Goal: Communication & Community: Ask a question

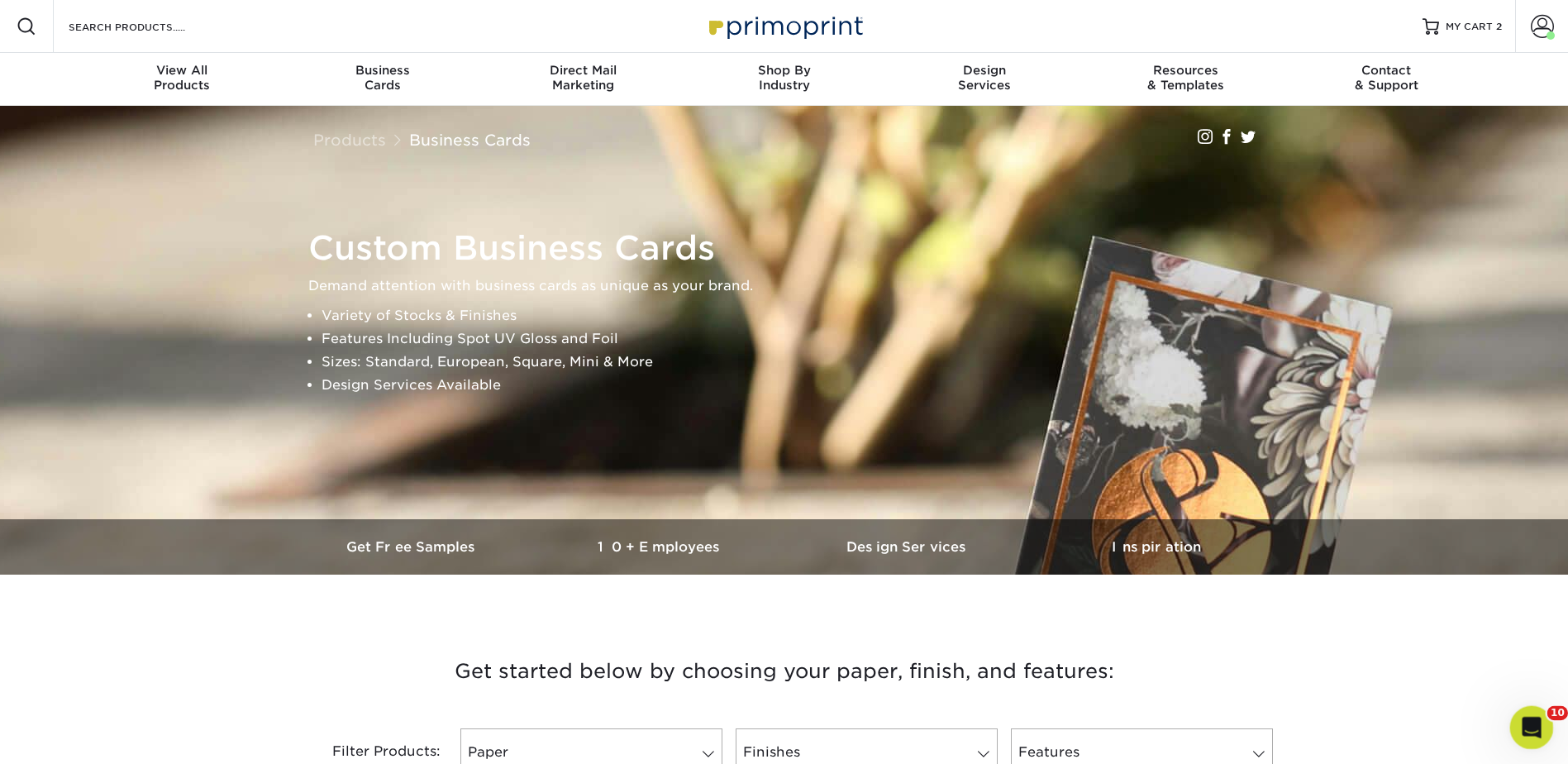
click at [1514, 723] on div "Open Intercom Messenger" at bounding box center [1529, 725] width 54 height 54
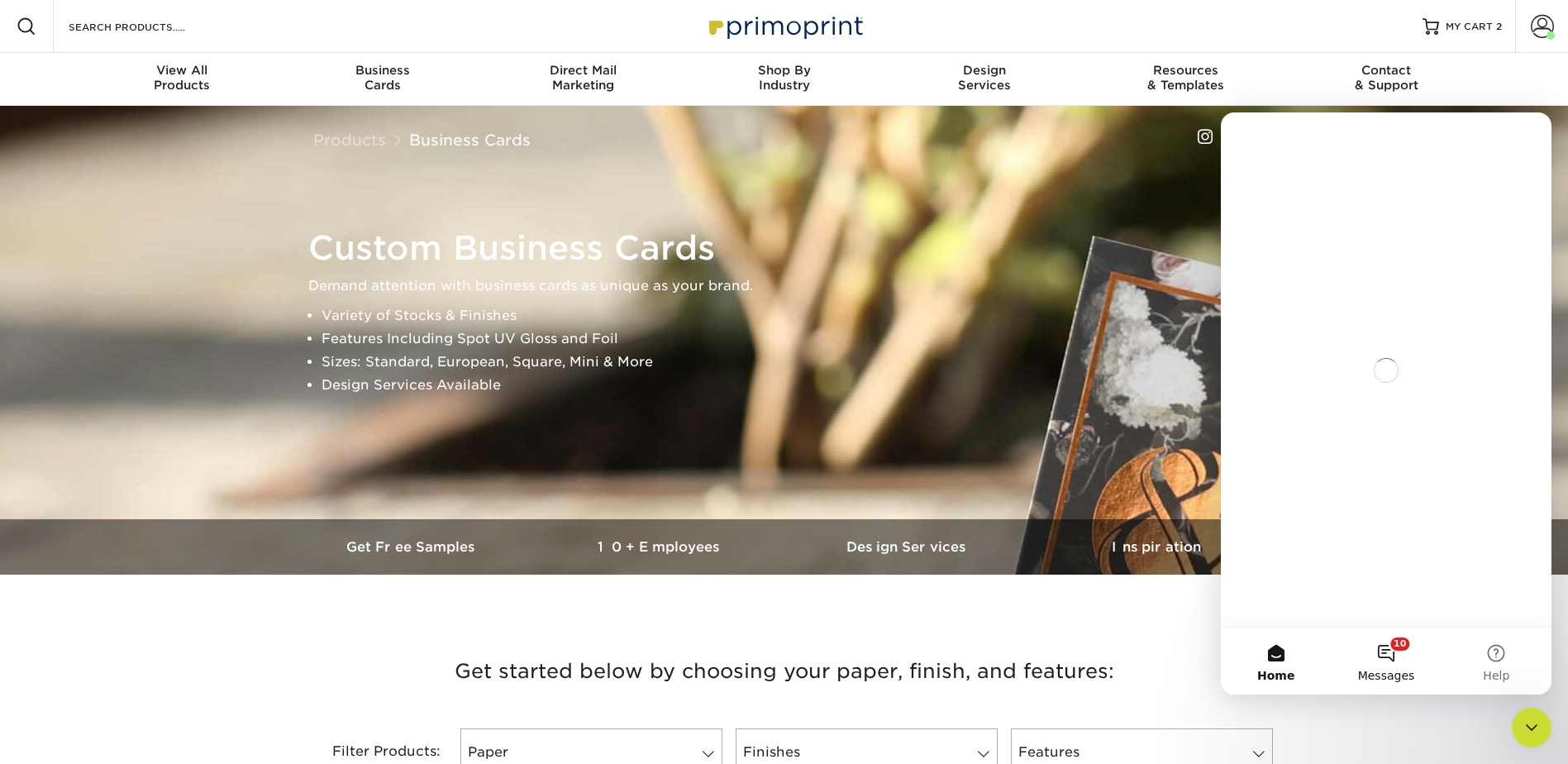
click at [1388, 659] on button "10 Messages" at bounding box center [1386, 661] width 110 height 66
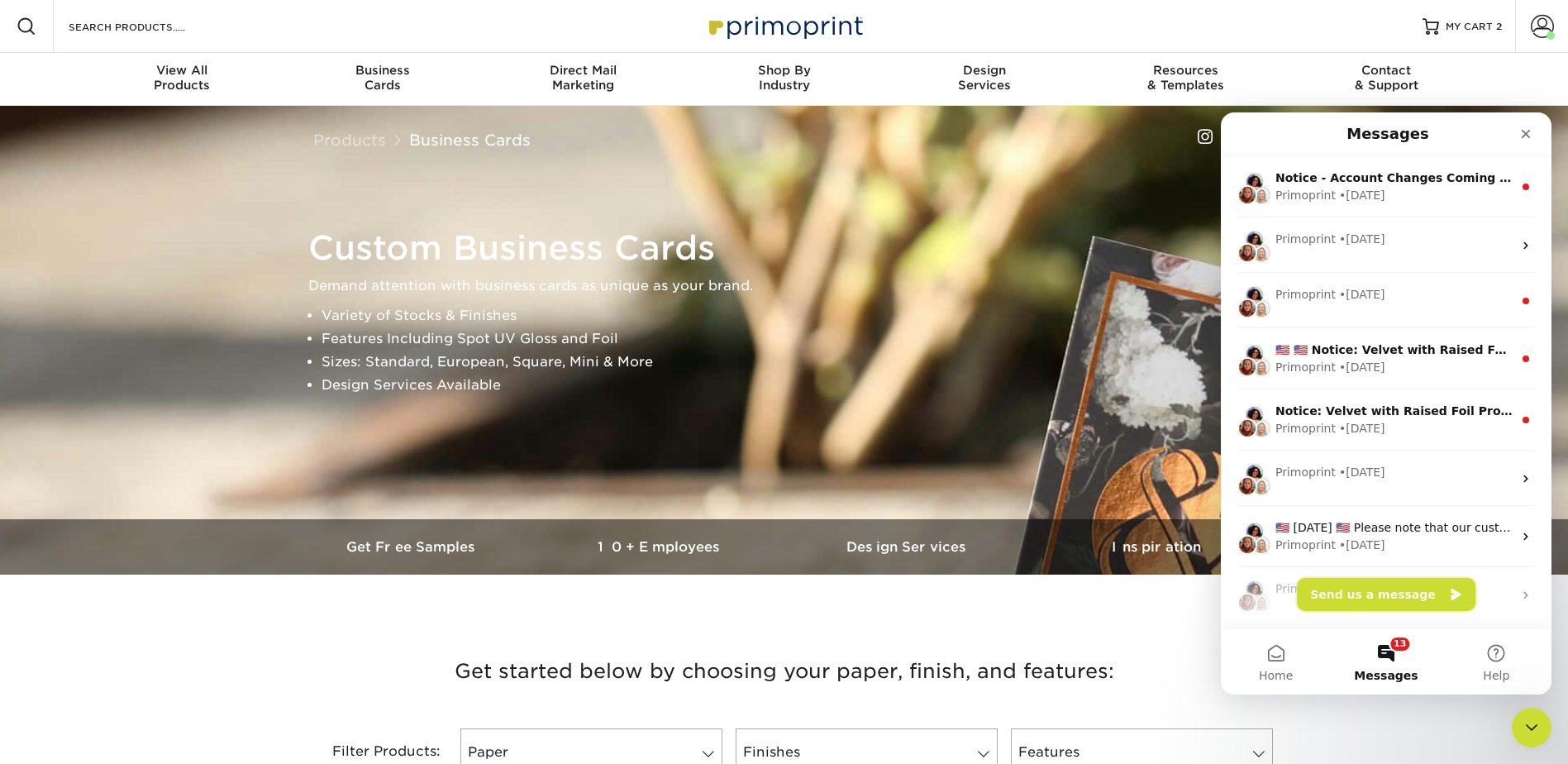
click at [1382, 585] on button "Send us a message" at bounding box center [1386, 595] width 179 height 33
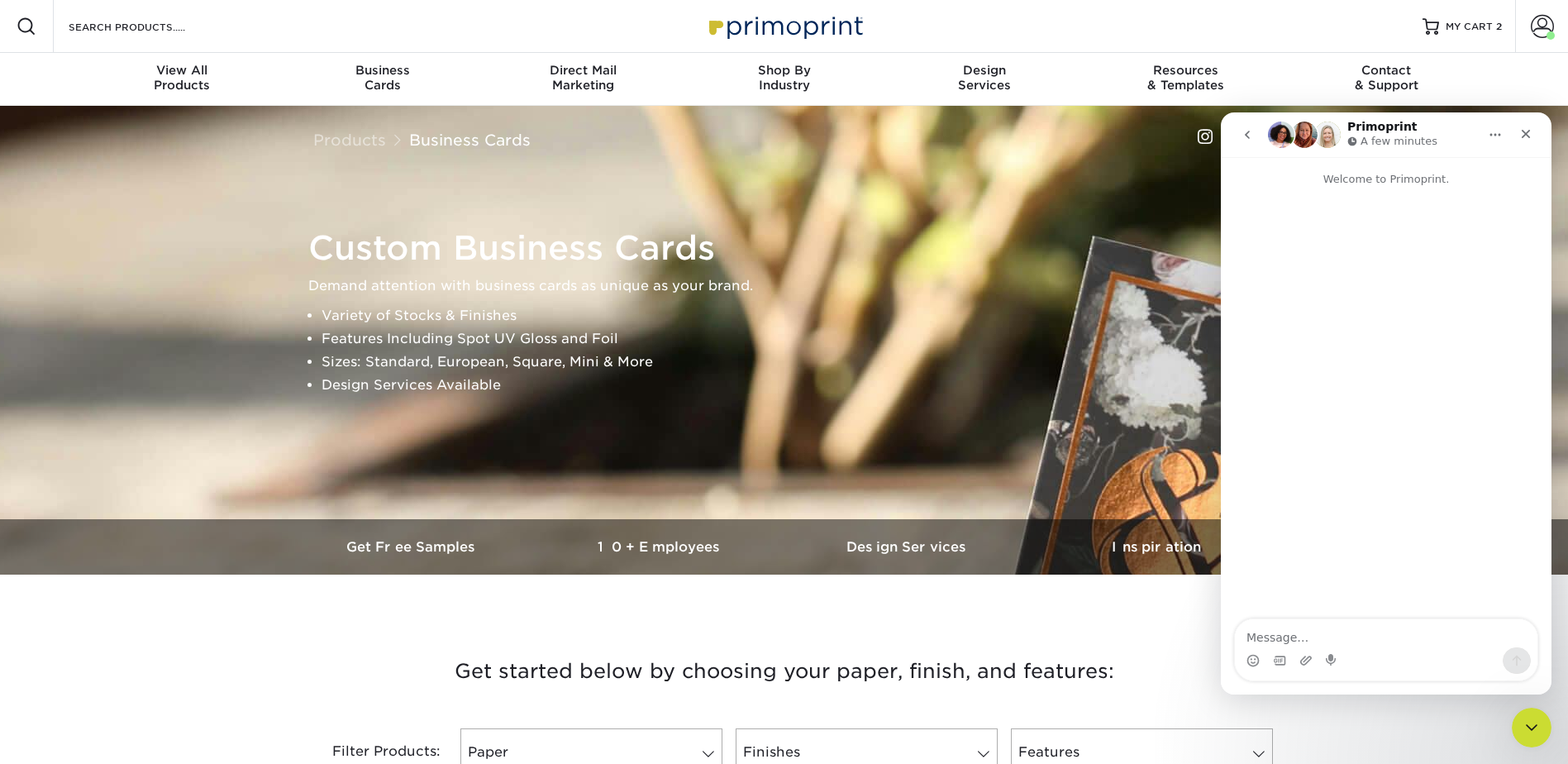
type textarea "S"
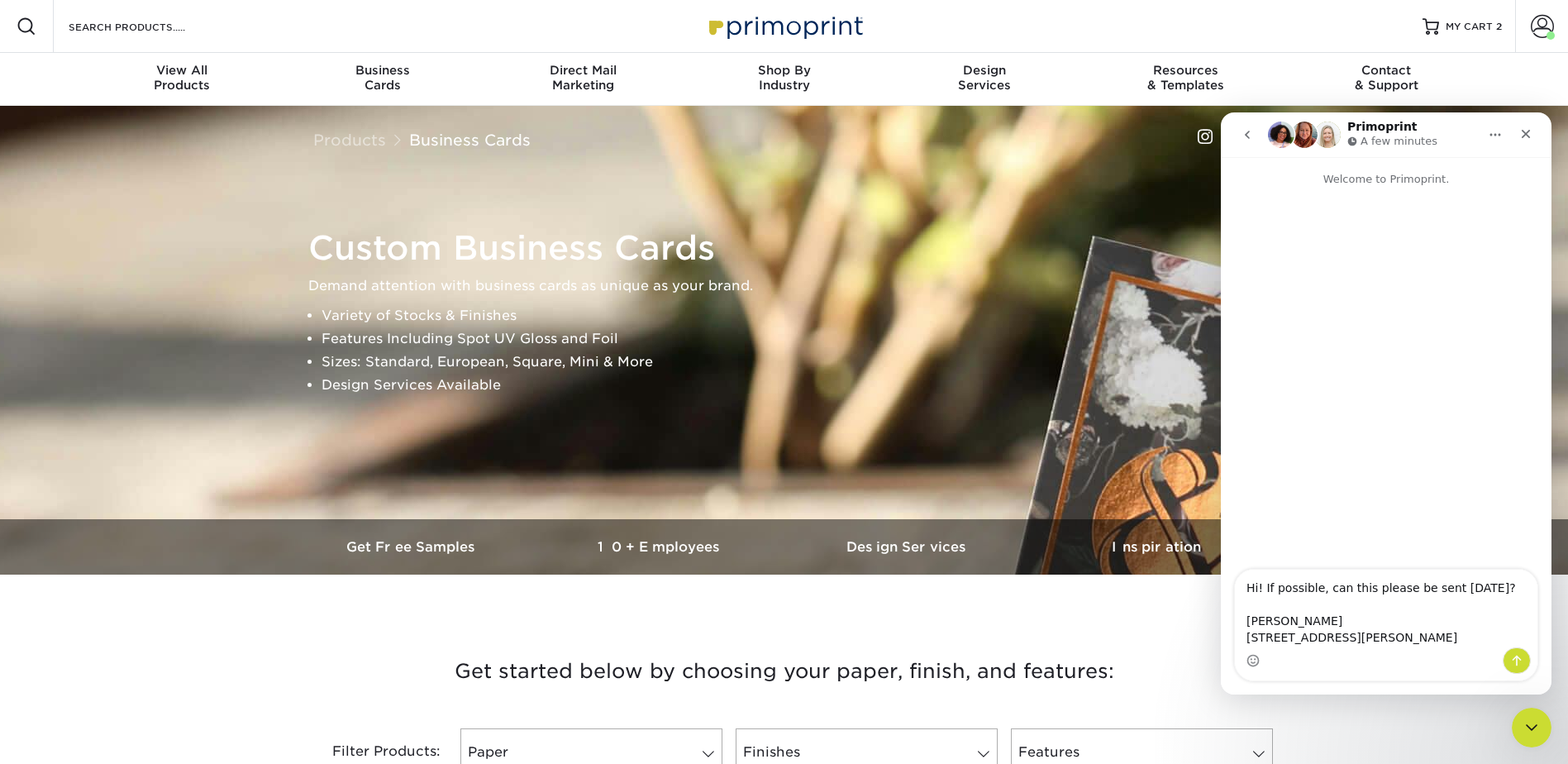
click at [1418, 570] on textarea "Hi! If possible, can this please be sent [DATE]? [PERSON_NAME] [STREET_ADDRESS]…" at bounding box center [1385, 608] width 303 height 77
click at [1269, 591] on textarea "Hi! If possible, can this please be standard sample pack be sent [DATE]? [PERSO…" at bounding box center [1385, 600] width 303 height 94
click at [1366, 636] on textarea "Hi! If possible, can this please be standard sample pack be sent [DATE]? [PERSO…" at bounding box center [1385, 600] width 303 height 94
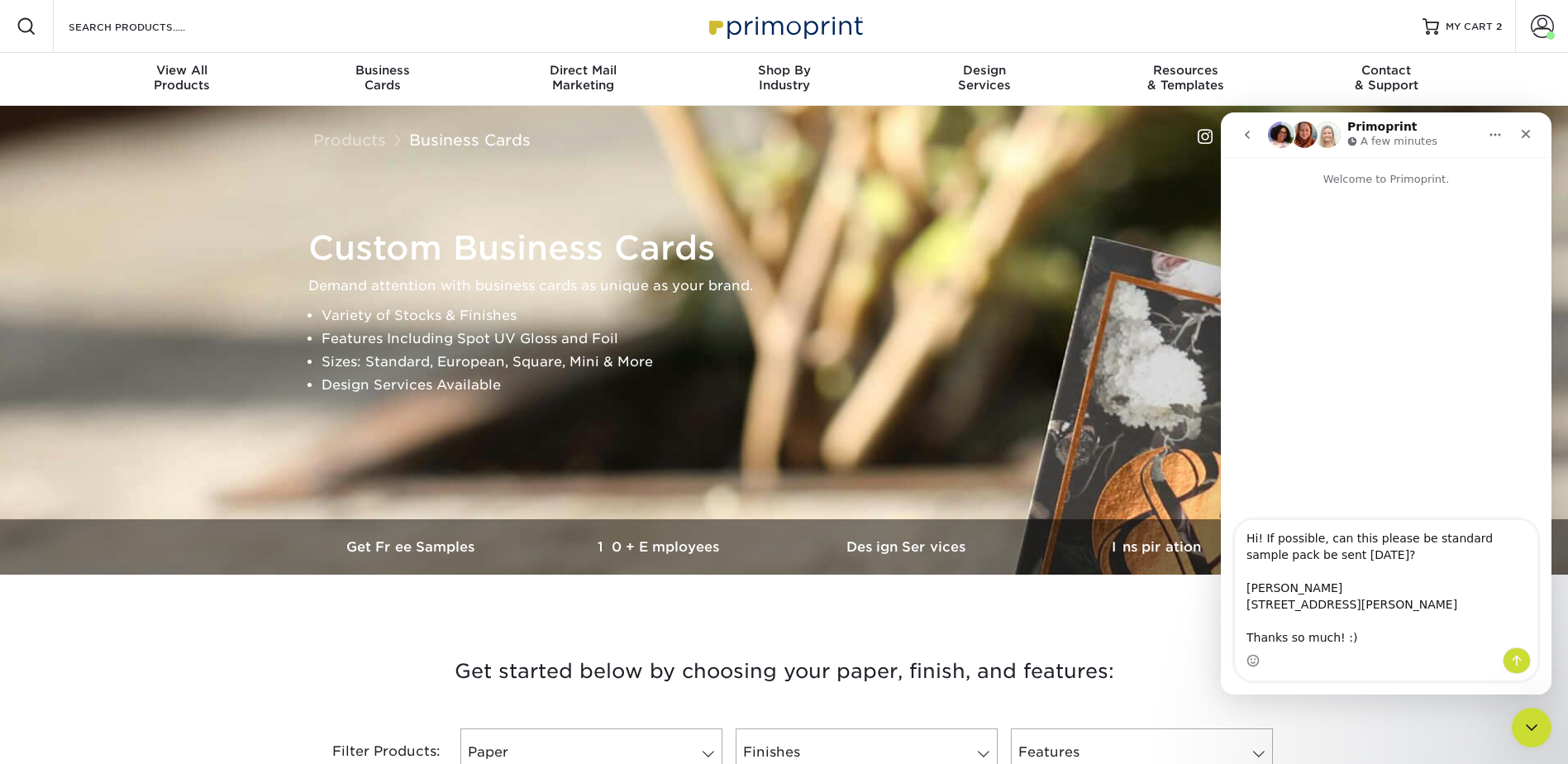
drag, startPoint x: 1410, startPoint y: 523, endPoint x: 1365, endPoint y: 520, distance: 45.1
click at [1365, 520] on textarea "Hi! If possible, can this please be standard sample pack be sent [DATE]? [PERSO…" at bounding box center [1385, 584] width 303 height 128
type textarea "Hi! If possible, can this standard sample pack be sent [DATE]? [PERSON_NAME] [S…"
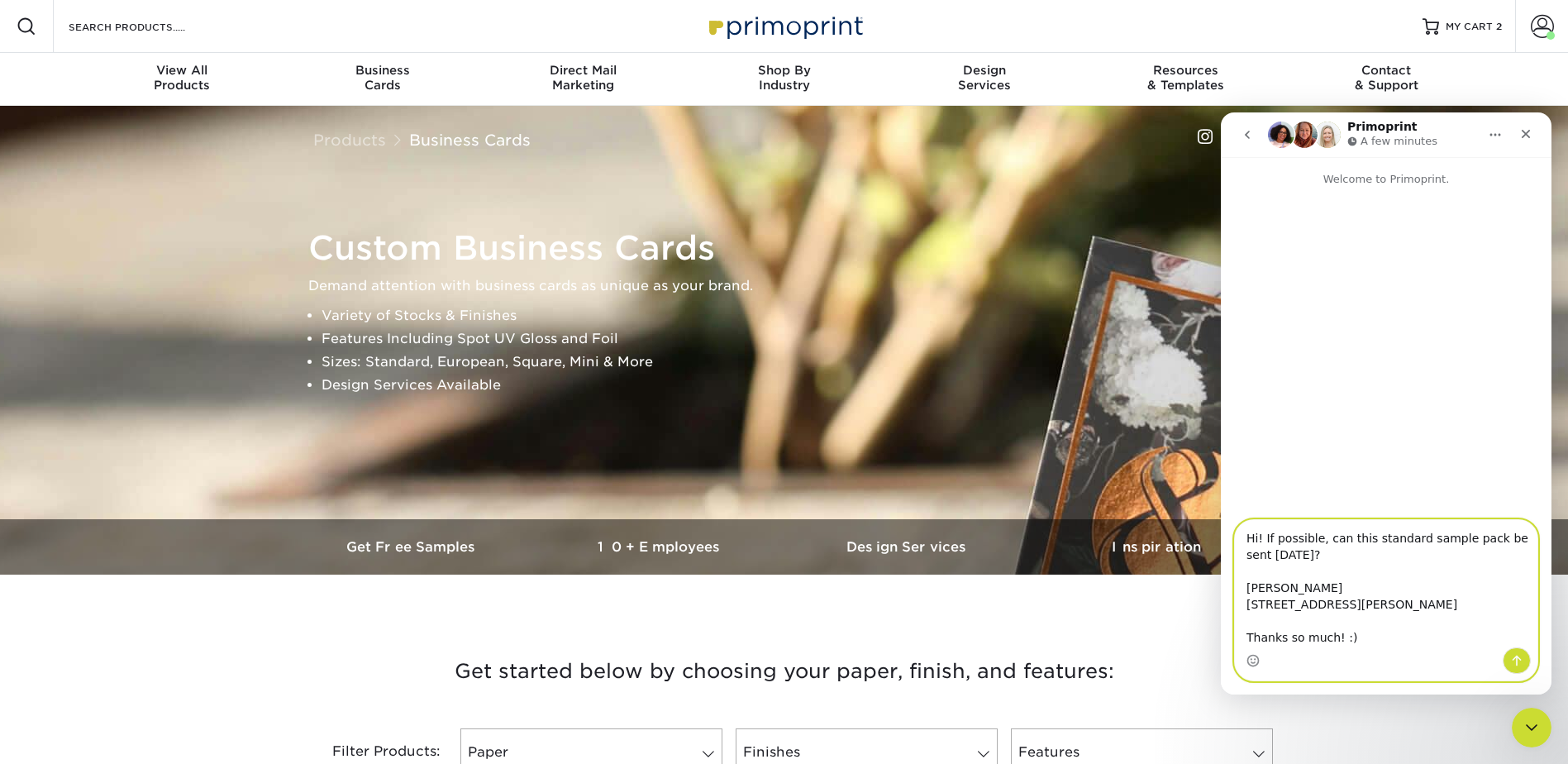
click at [1307, 566] on textarea "Hi! If possible, can this standard sample pack be sent [DATE]? [PERSON_NAME] [S…" at bounding box center [1385, 584] width 303 height 128
click at [1521, 661] on icon "Send a message…" at bounding box center [1517, 661] width 14 height 14
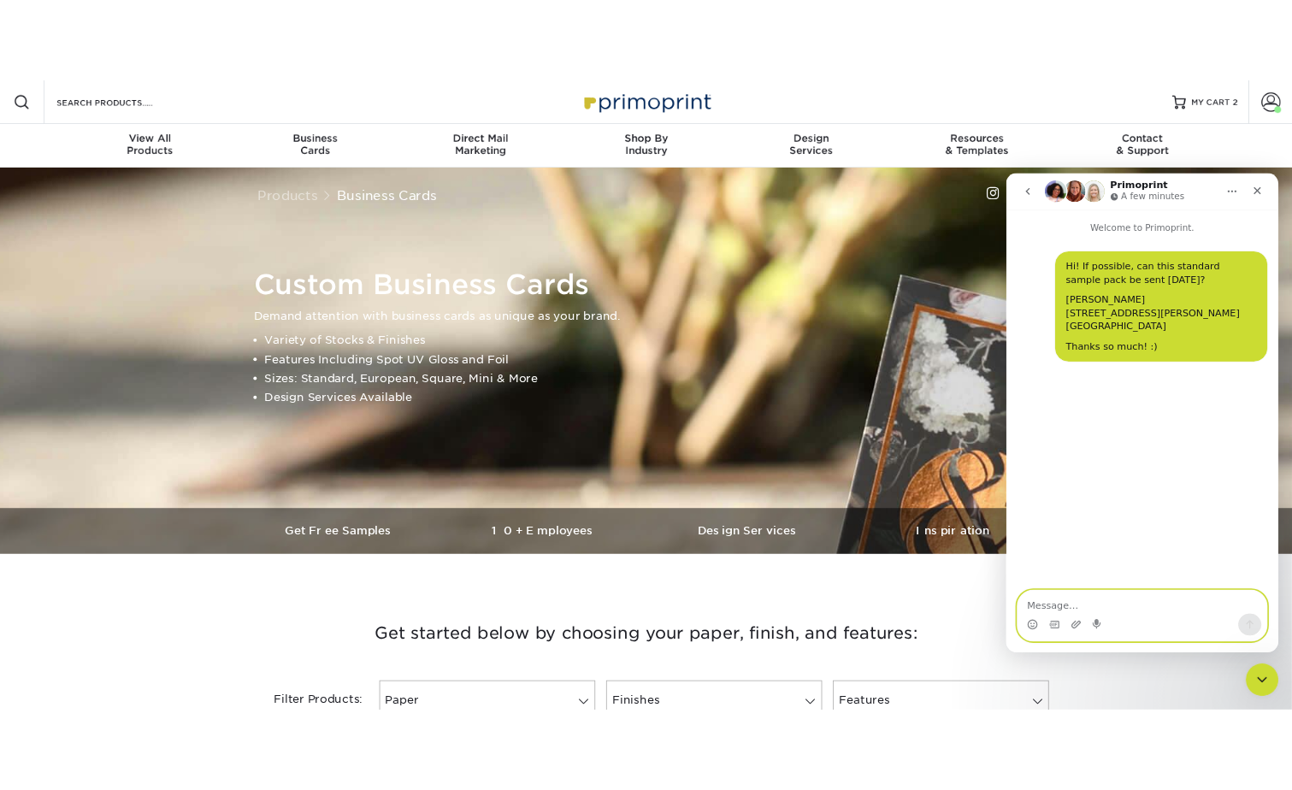
scroll to position [0, 0]
